Goal: Information Seeking & Learning: Learn about a topic

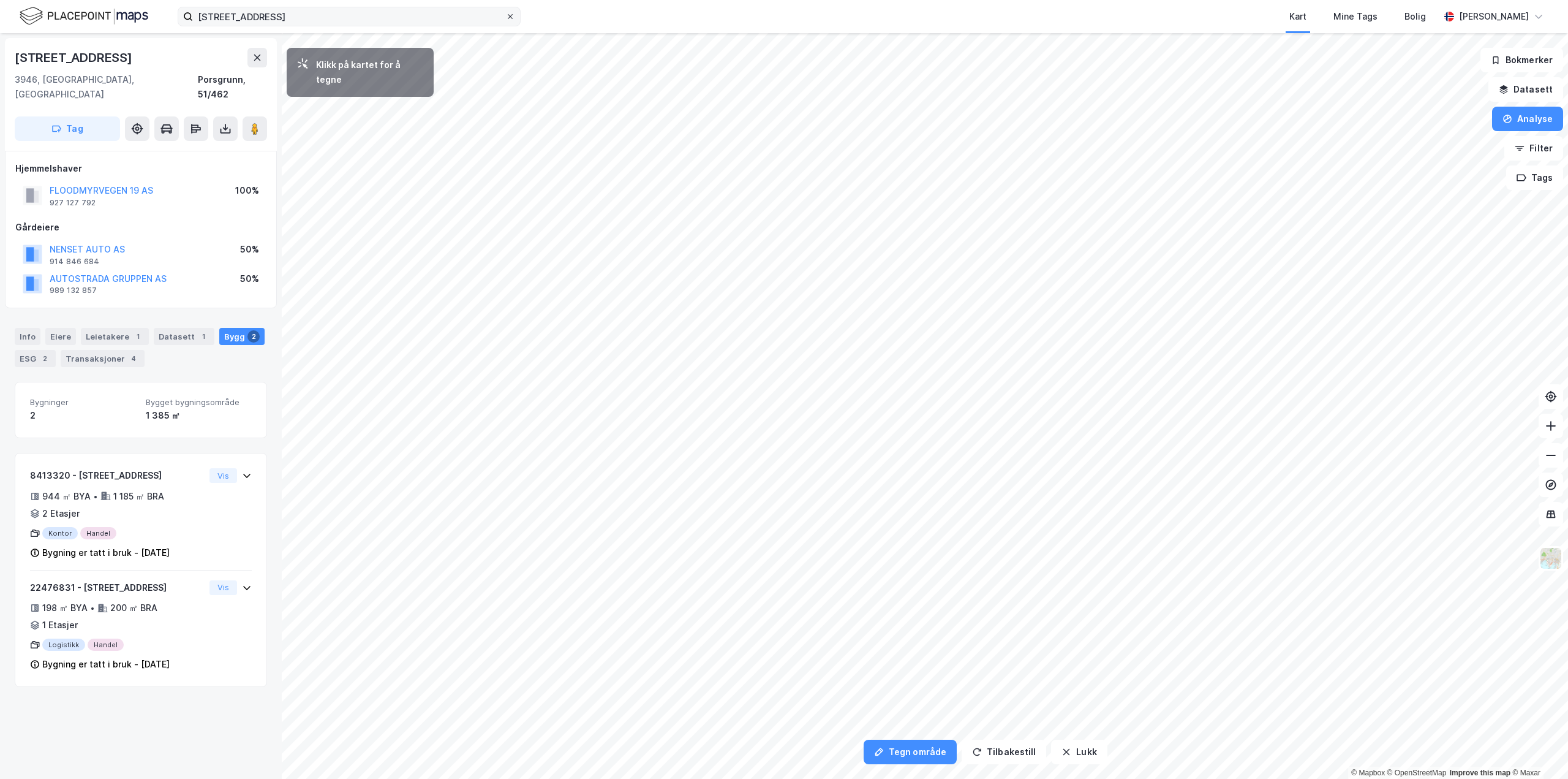
click at [508, 12] on div at bounding box center [510, 16] width 7 height 10
click at [505, 12] on input "[STREET_ADDRESS]" at bounding box center [349, 16] width 313 height 19
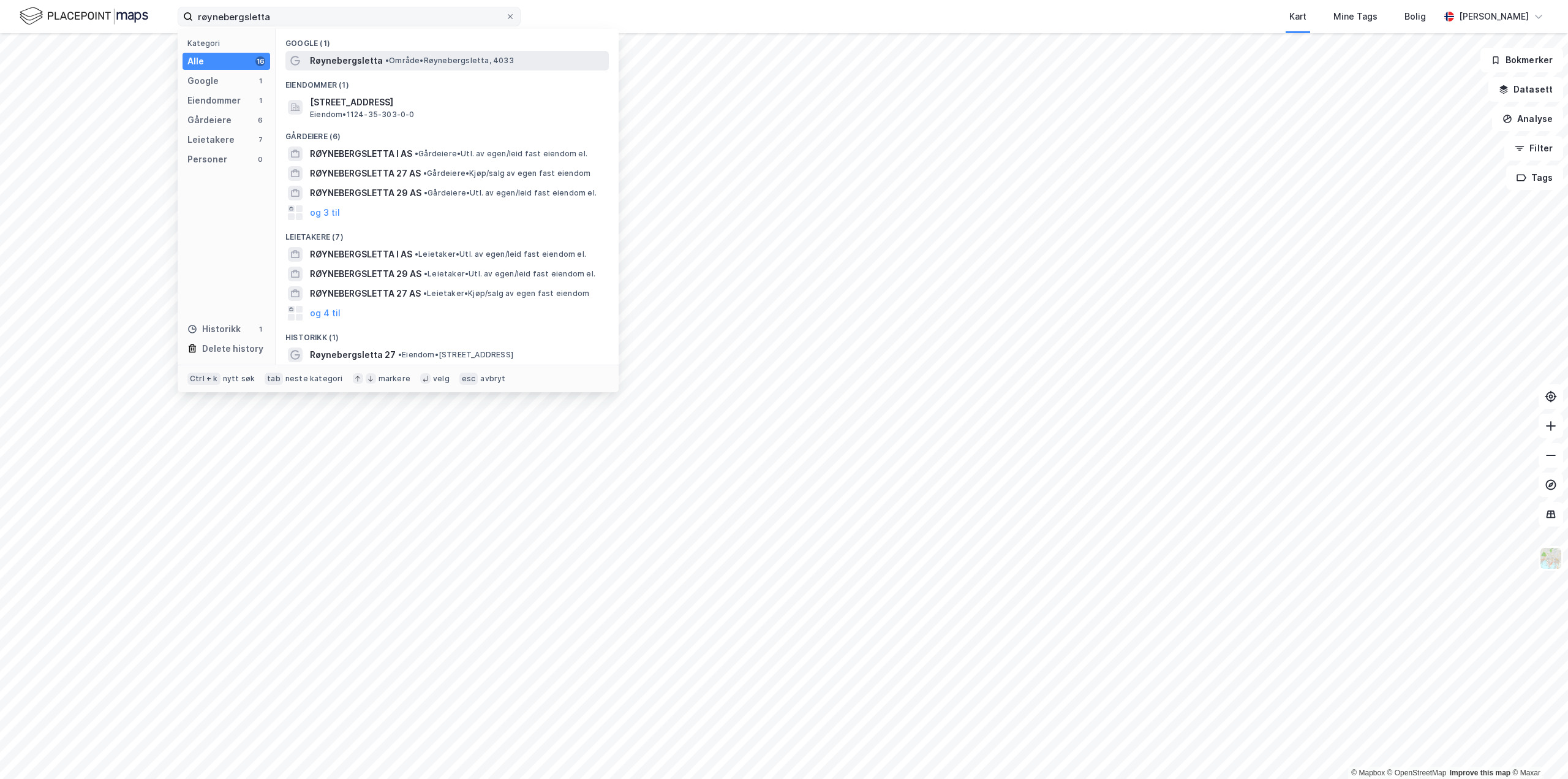
click at [404, 56] on span "• Område • [STREET_ADDRESS]" at bounding box center [449, 60] width 128 height 10
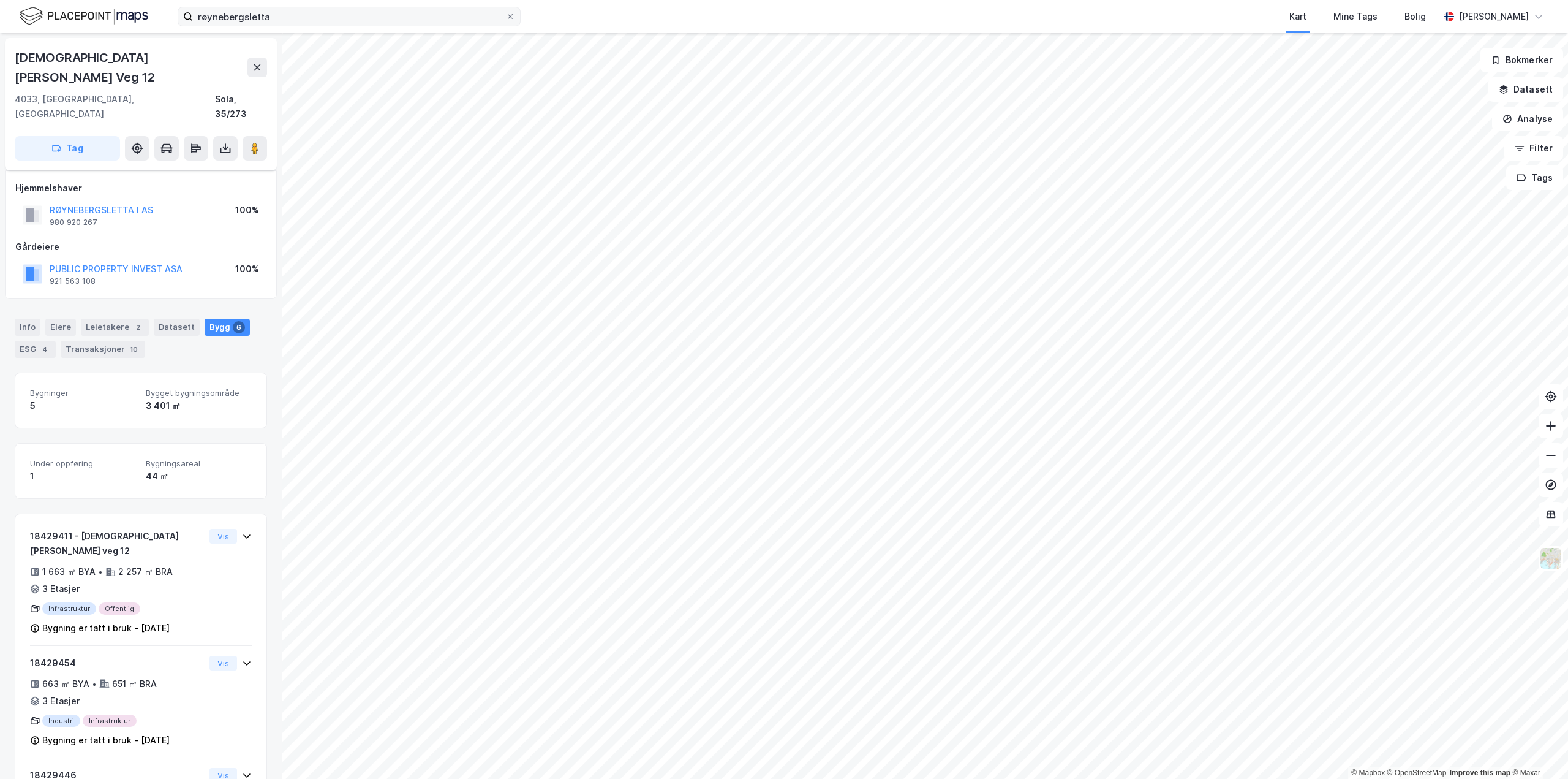
scroll to position [313, 0]
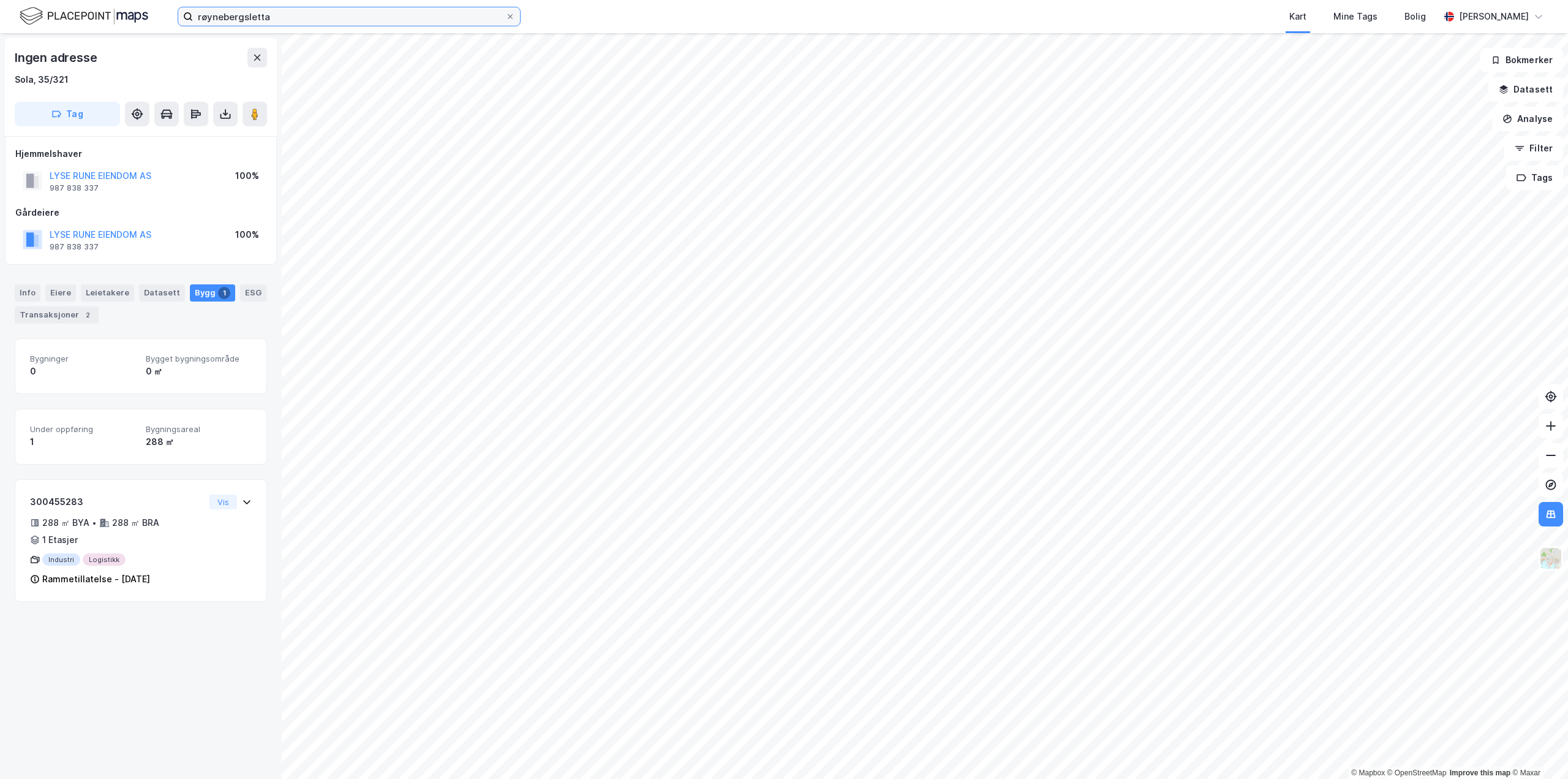
click at [261, 19] on input "røynebergsletta" at bounding box center [349, 16] width 313 height 19
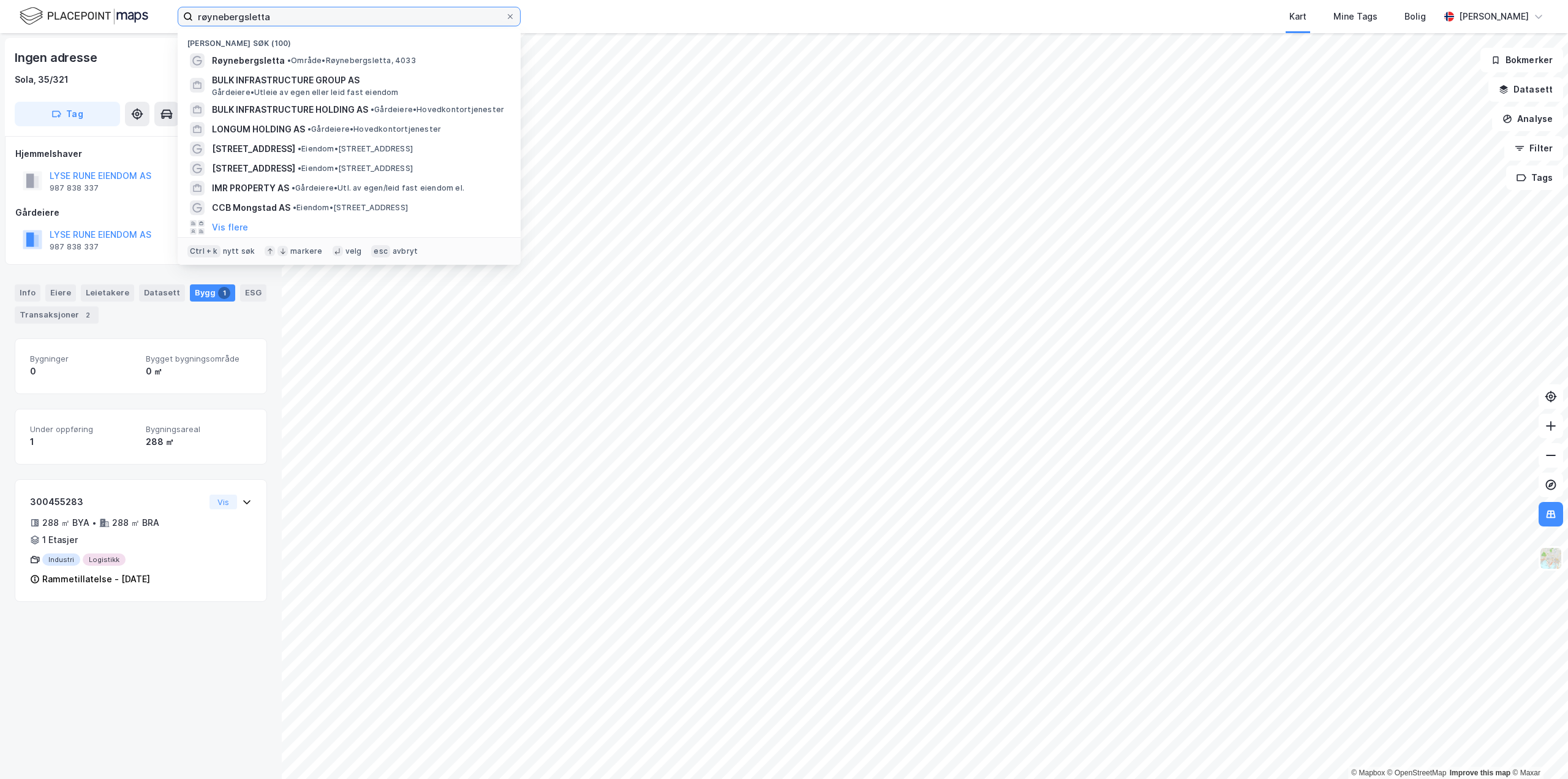
click at [283, 20] on input "røynebergsletta" at bounding box center [349, 16] width 313 height 19
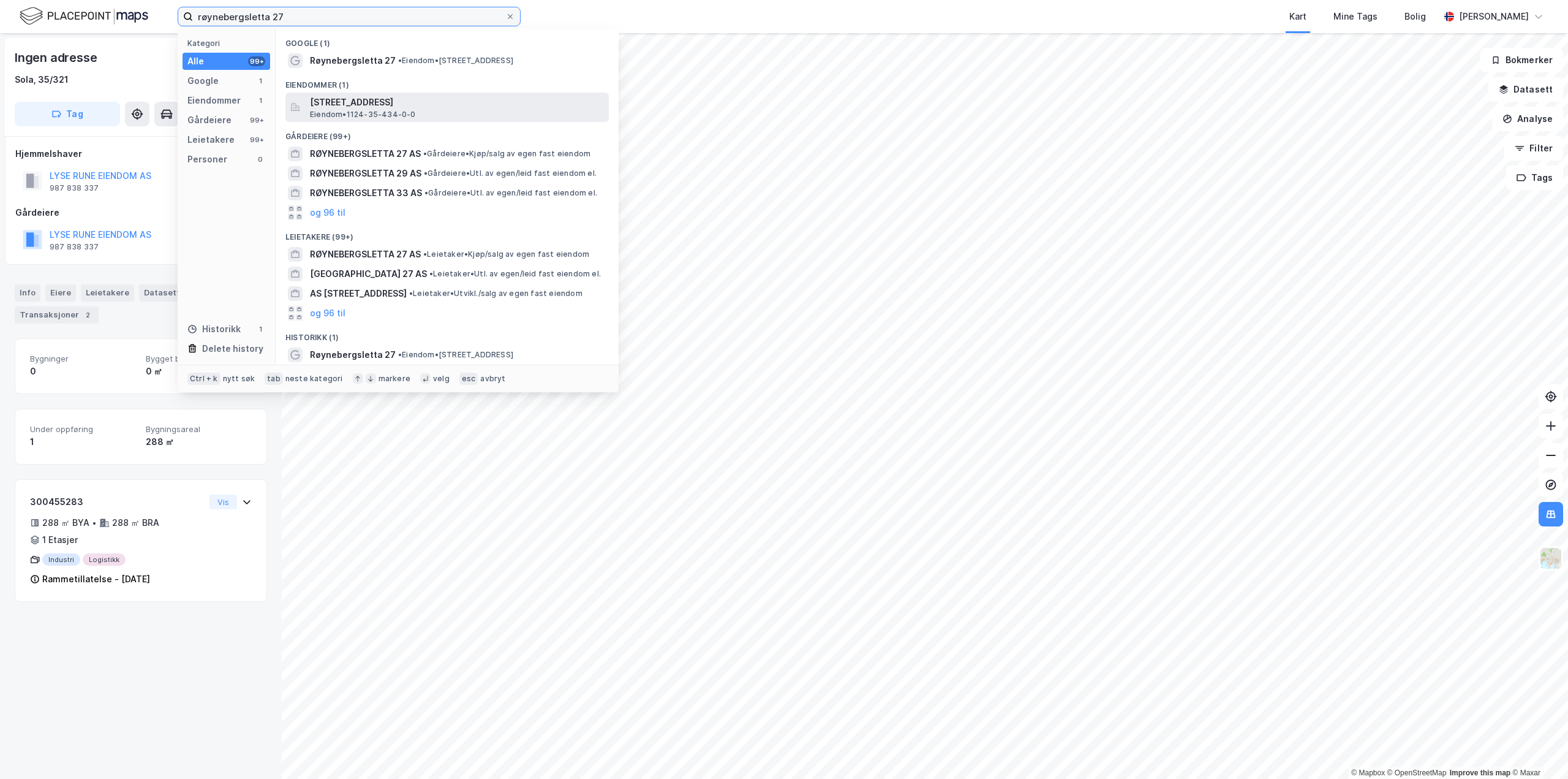
type input "røynebergsletta 27"
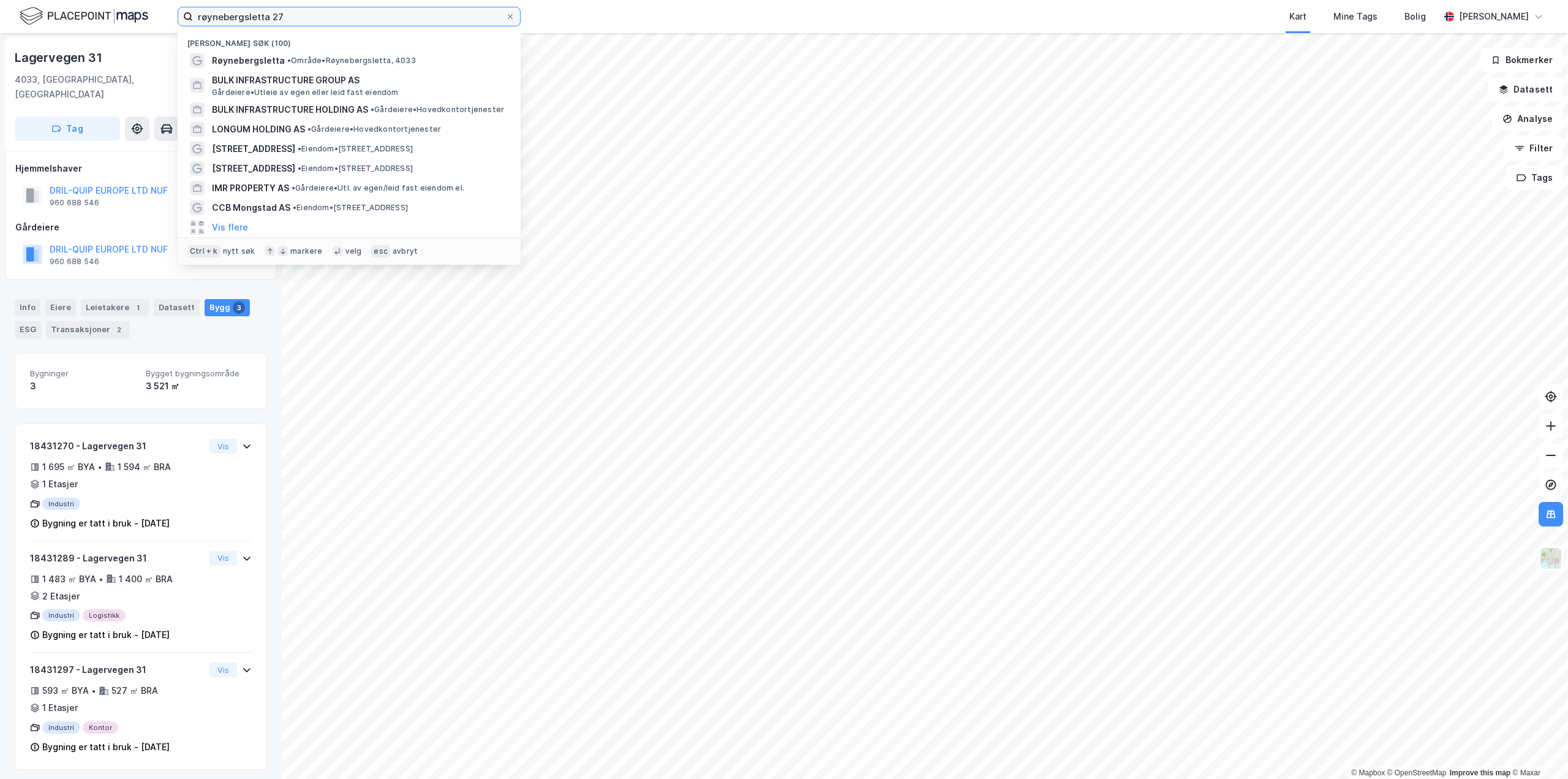
click at [372, 9] on input "røynebergsletta 27" at bounding box center [349, 16] width 313 height 19
click at [316, 55] on div "Røynebergsletta • Område • [STREET_ADDRESS]" at bounding box center [360, 60] width 297 height 15
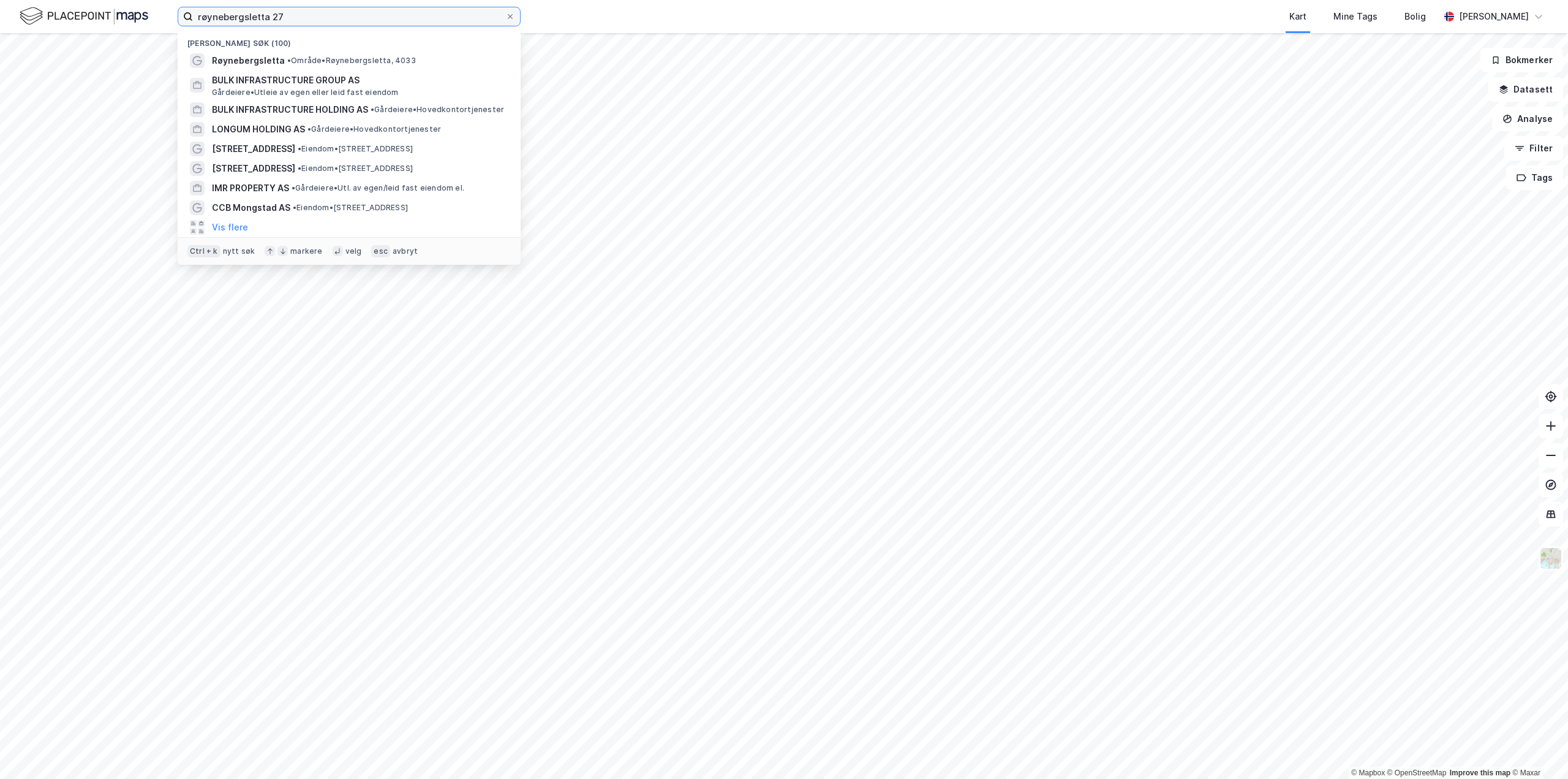
click at [361, 25] on input "røynebergsletta 27" at bounding box center [349, 16] width 313 height 19
click at [237, 51] on div "Røynebergsletta • Område • [STREET_ADDRESS]" at bounding box center [349, 60] width 323 height 19
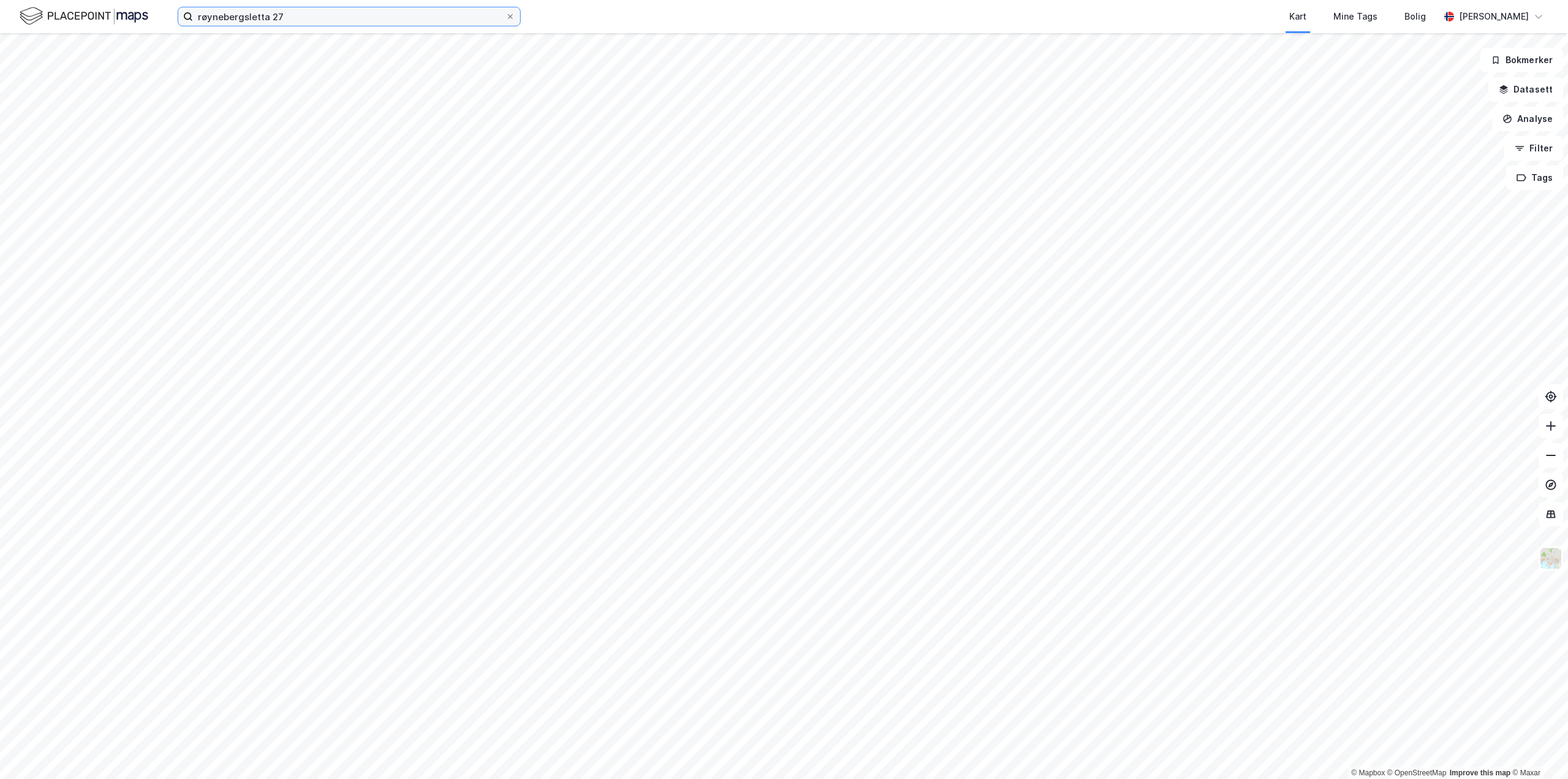
click at [334, 14] on input "røynebergsletta 27" at bounding box center [349, 16] width 313 height 19
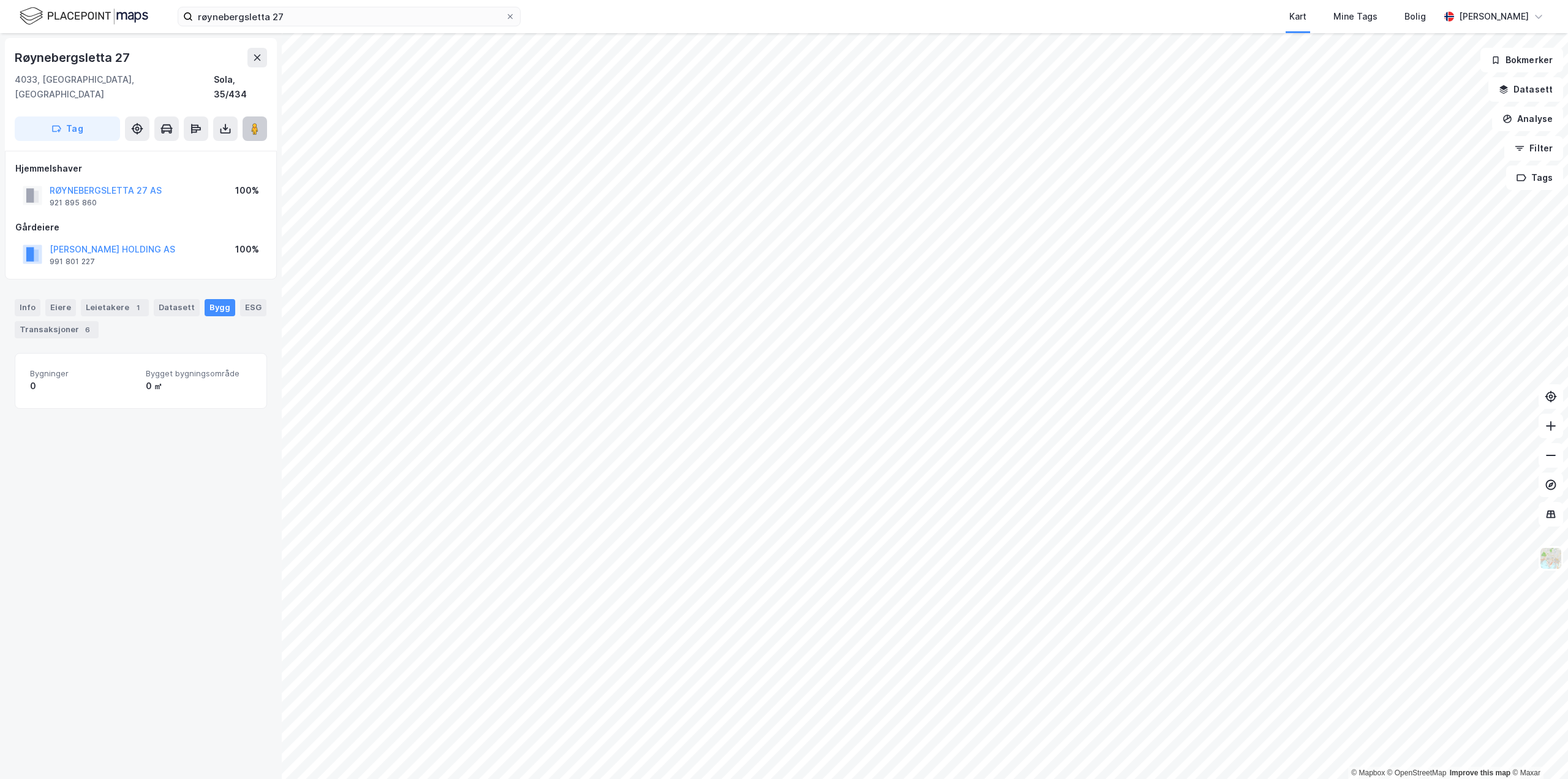
click at [261, 122] on button at bounding box center [255, 129] width 25 height 25
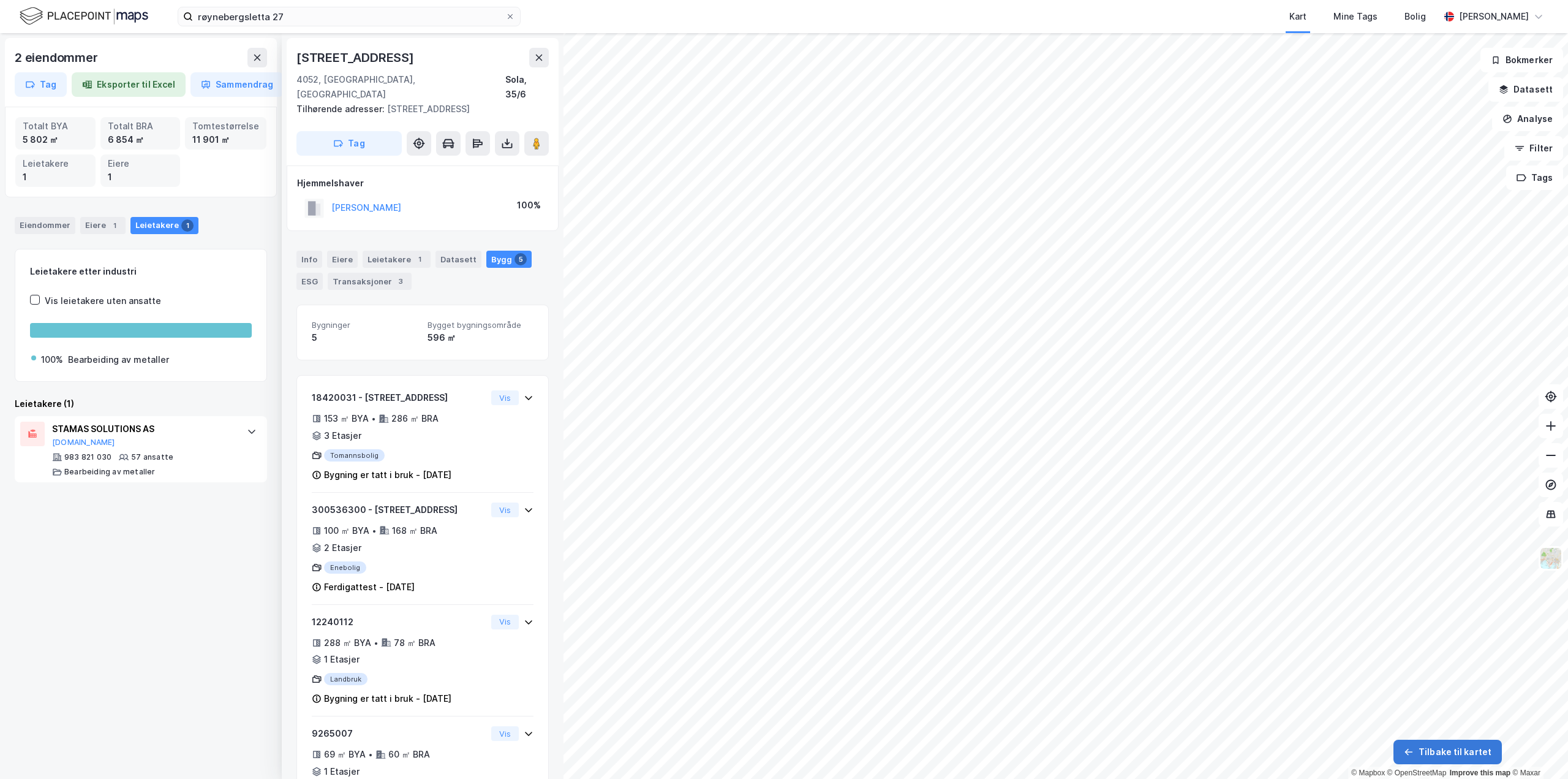
click at [1459, 760] on button "Tilbake til kartet" at bounding box center [1448, 752] width 108 height 25
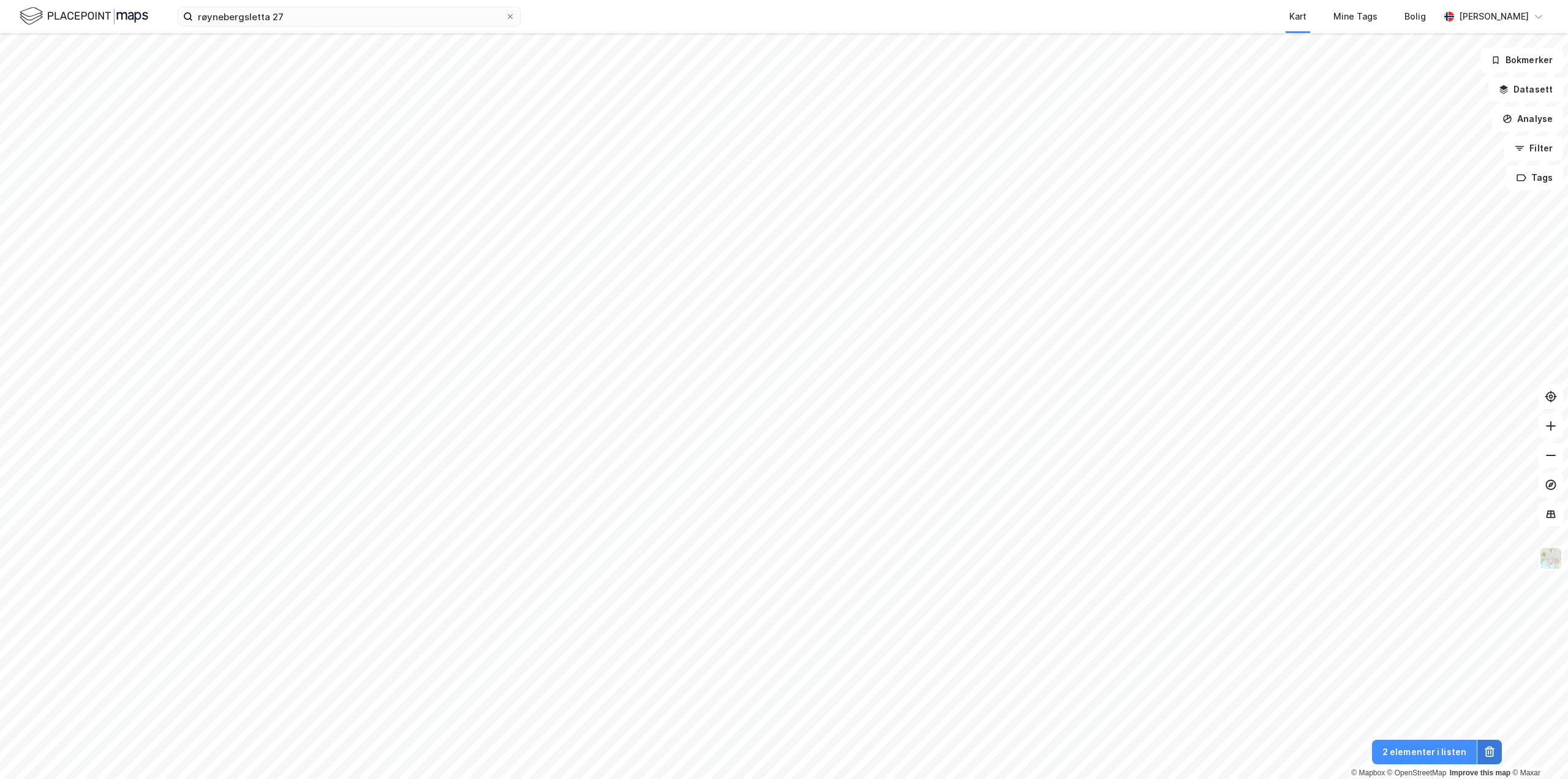
click at [1486, 755] on icon at bounding box center [1489, 752] width 8 height 9
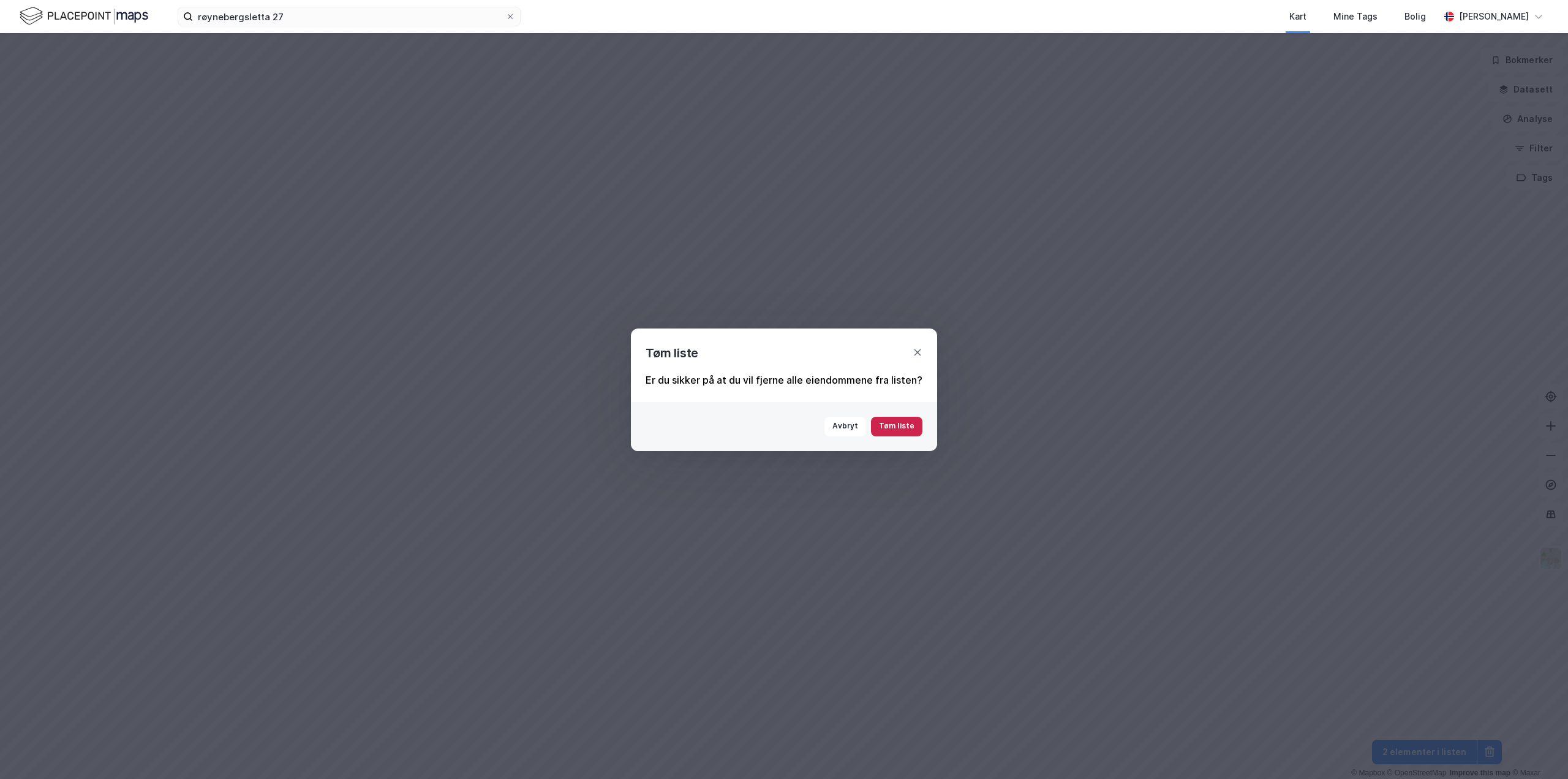
click at [897, 432] on button "Tøm liste" at bounding box center [897, 426] width 51 height 19
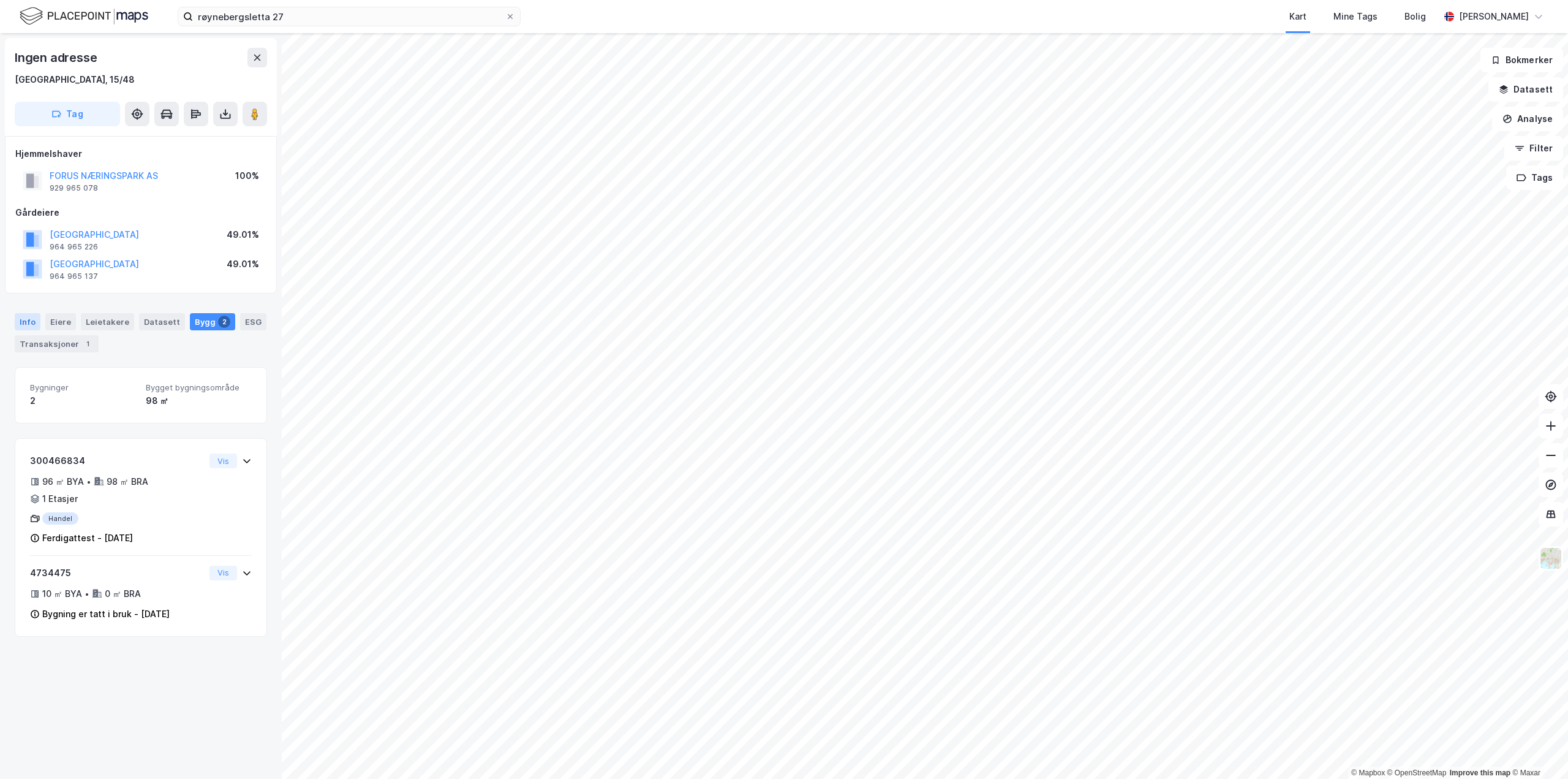
click at [19, 317] on div "Info" at bounding box center [27, 321] width 26 height 17
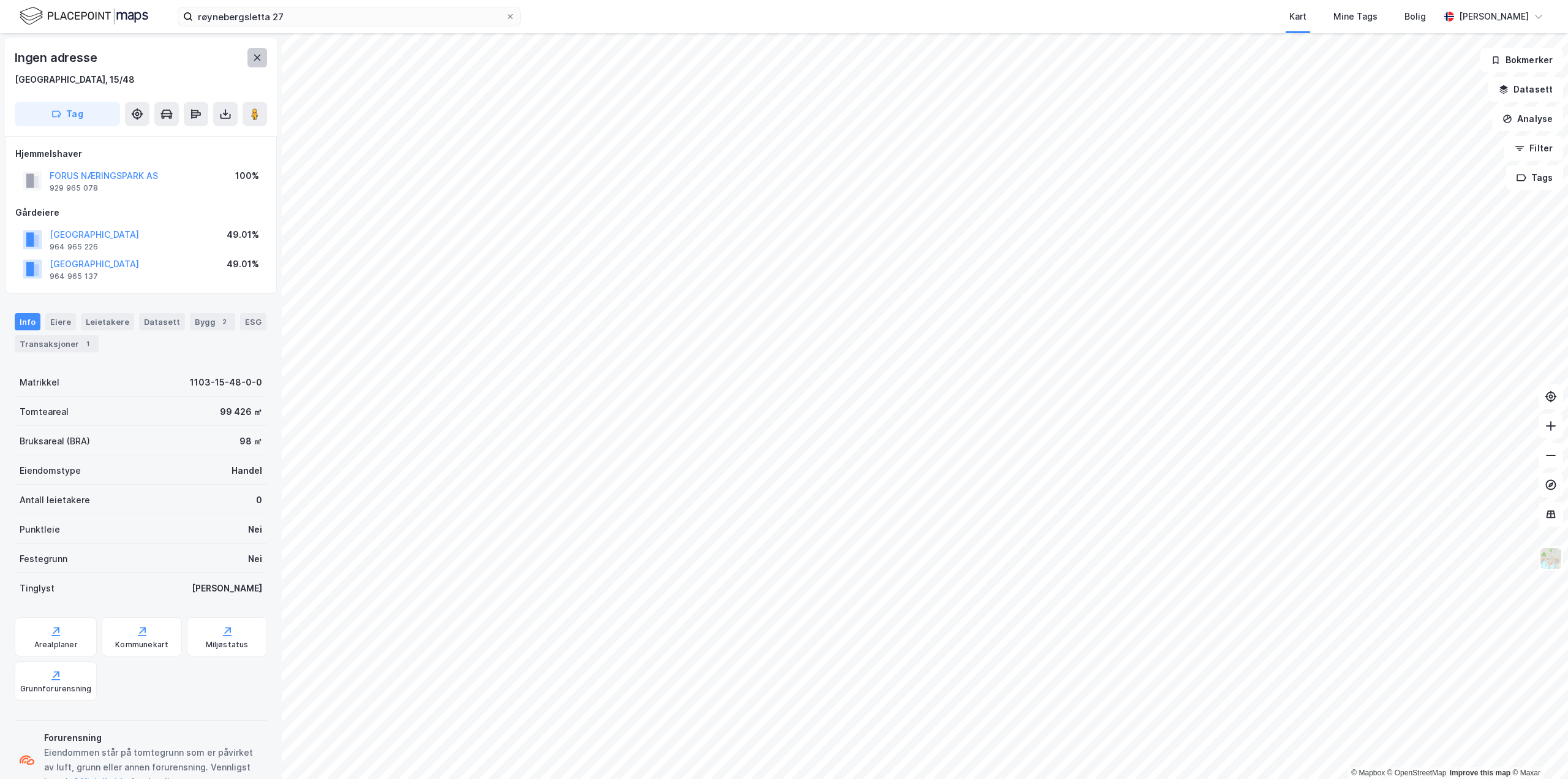
click at [265, 57] on button at bounding box center [257, 58] width 19 height 19
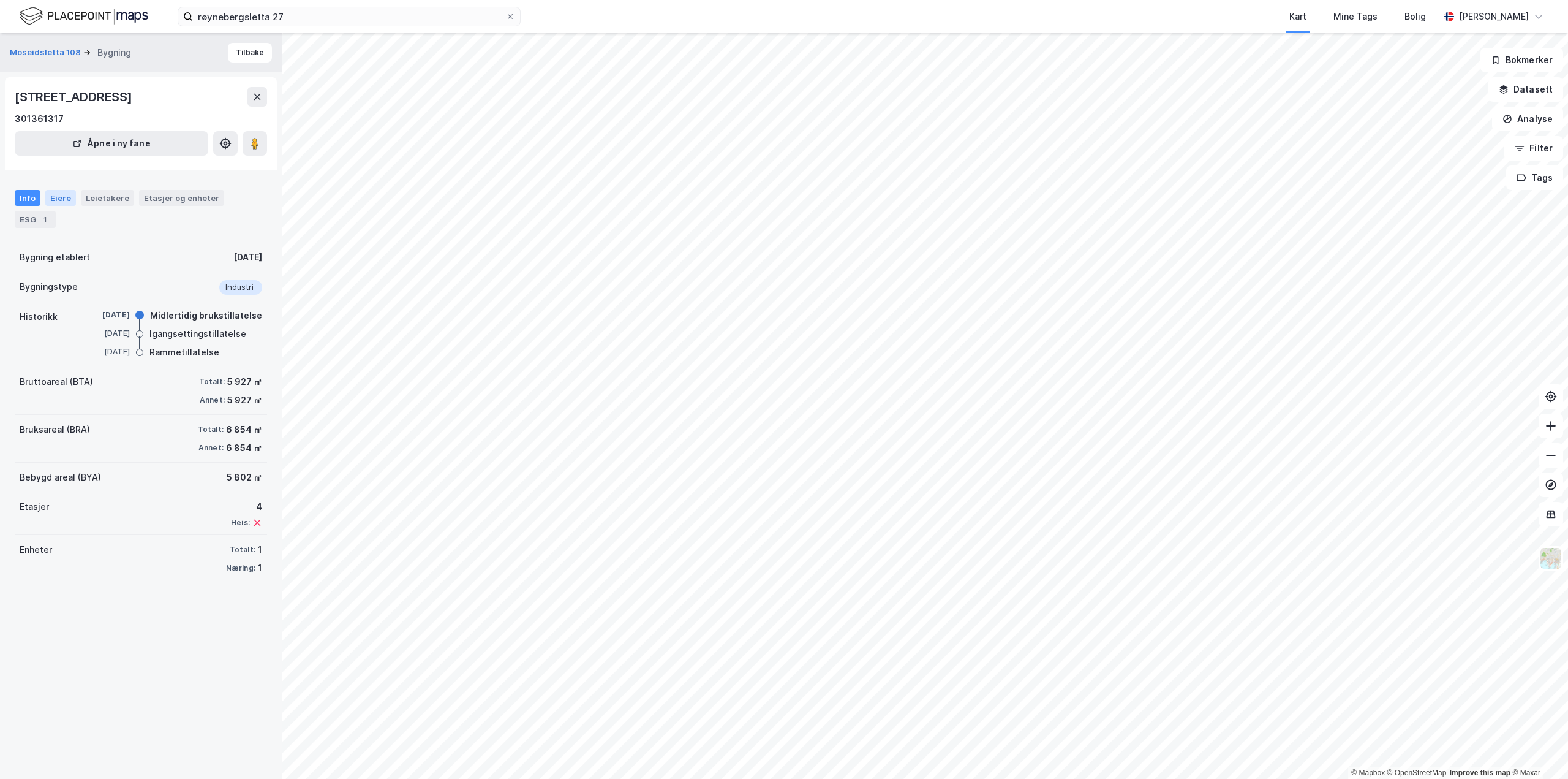
click at [70, 199] on div "Eiere" at bounding box center [60, 198] width 31 height 16
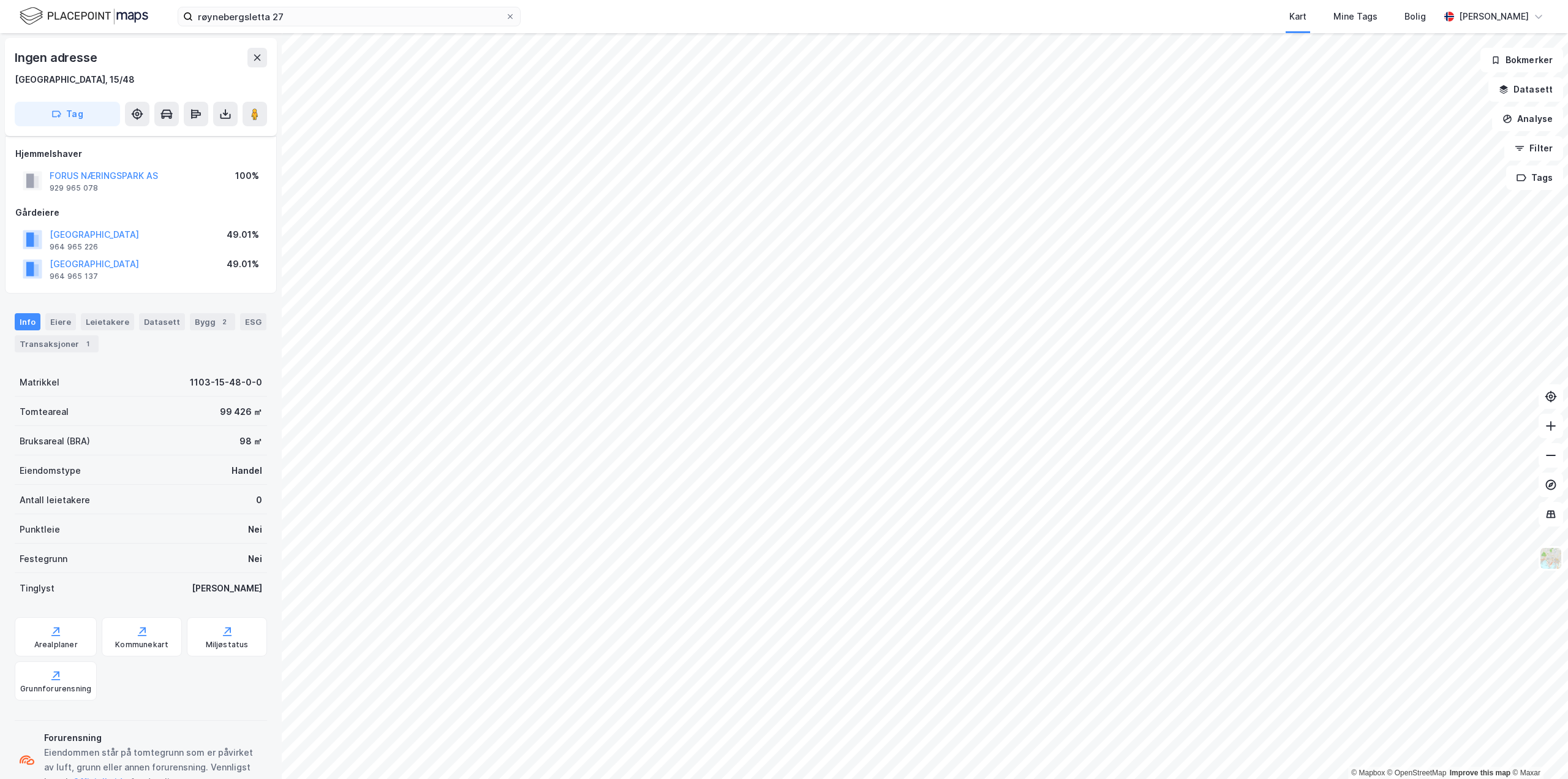
scroll to position [41, 0]
